Goal: Navigation & Orientation: Find specific page/section

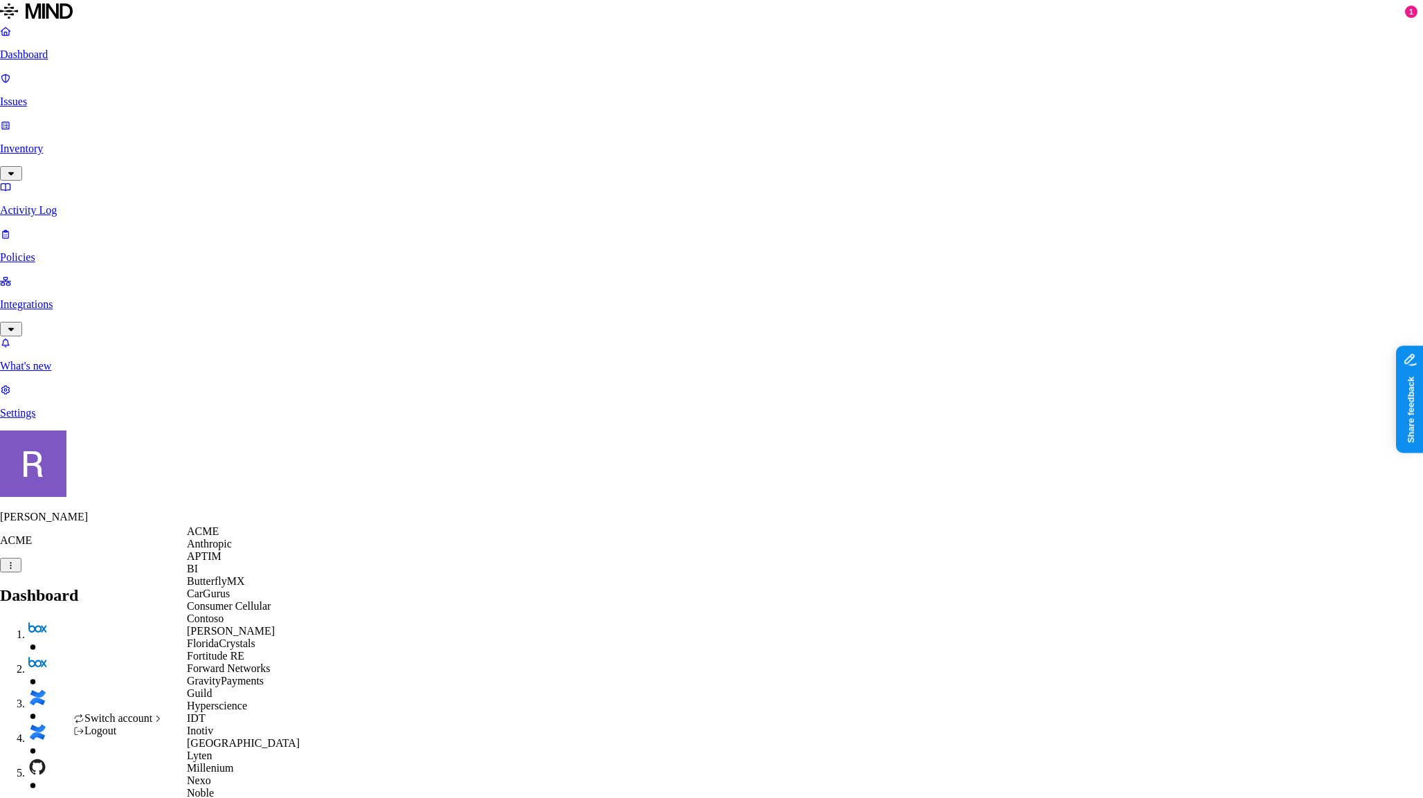
scroll to position [629, 0]
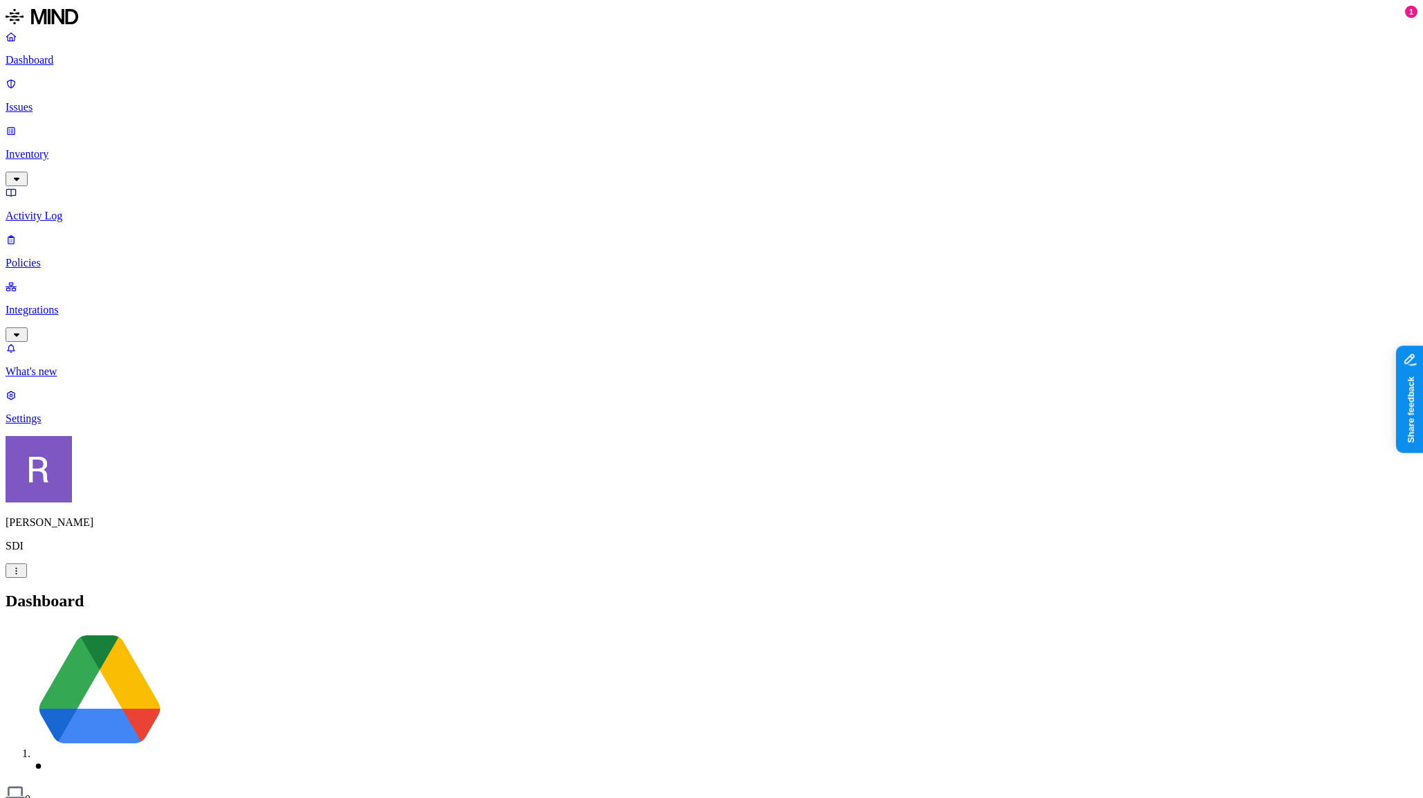
click at [46, 304] on p "Integrations" at bounding box center [712, 310] width 1412 height 12
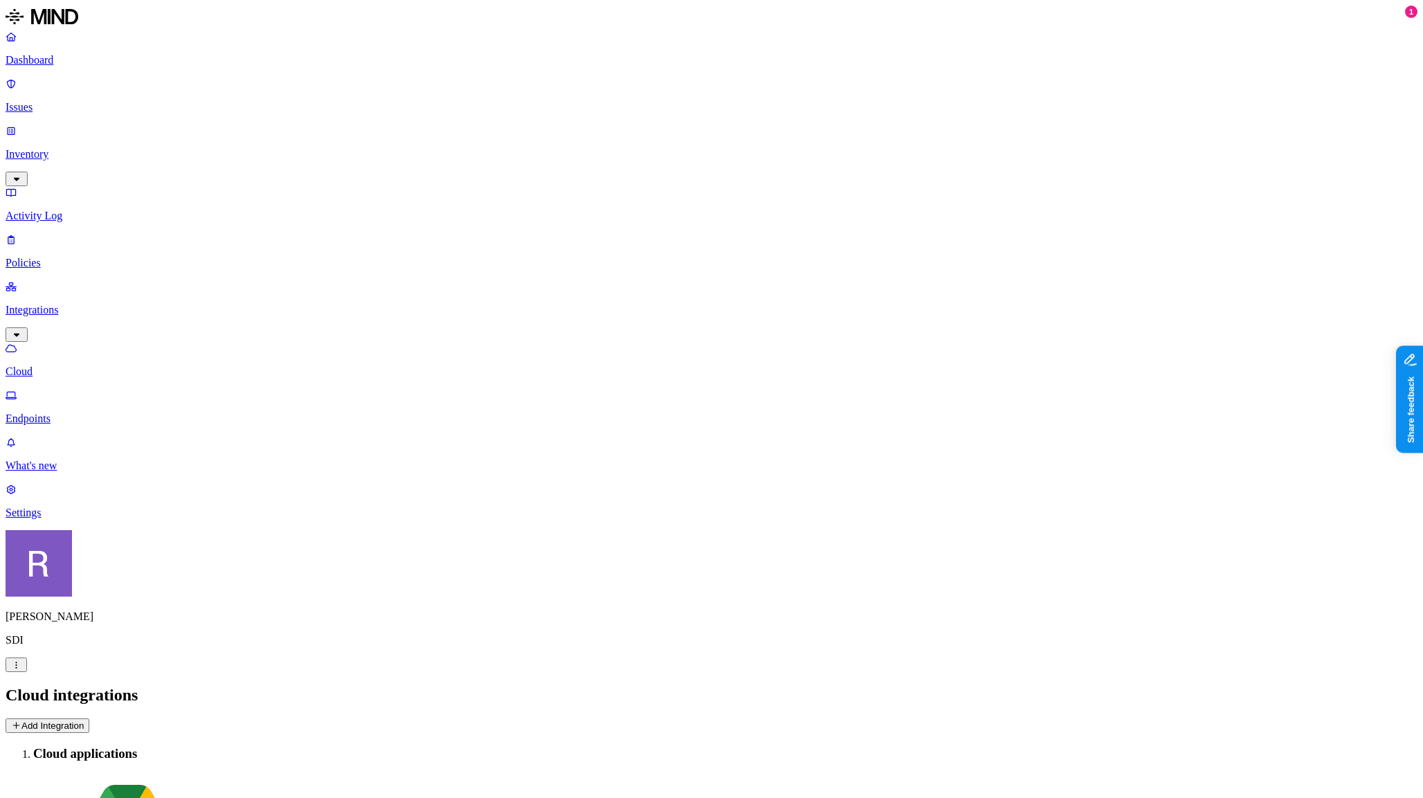
click at [55, 66] on p "Dashboard" at bounding box center [712, 60] width 1412 height 12
